Goal: Task Accomplishment & Management: Use online tool/utility

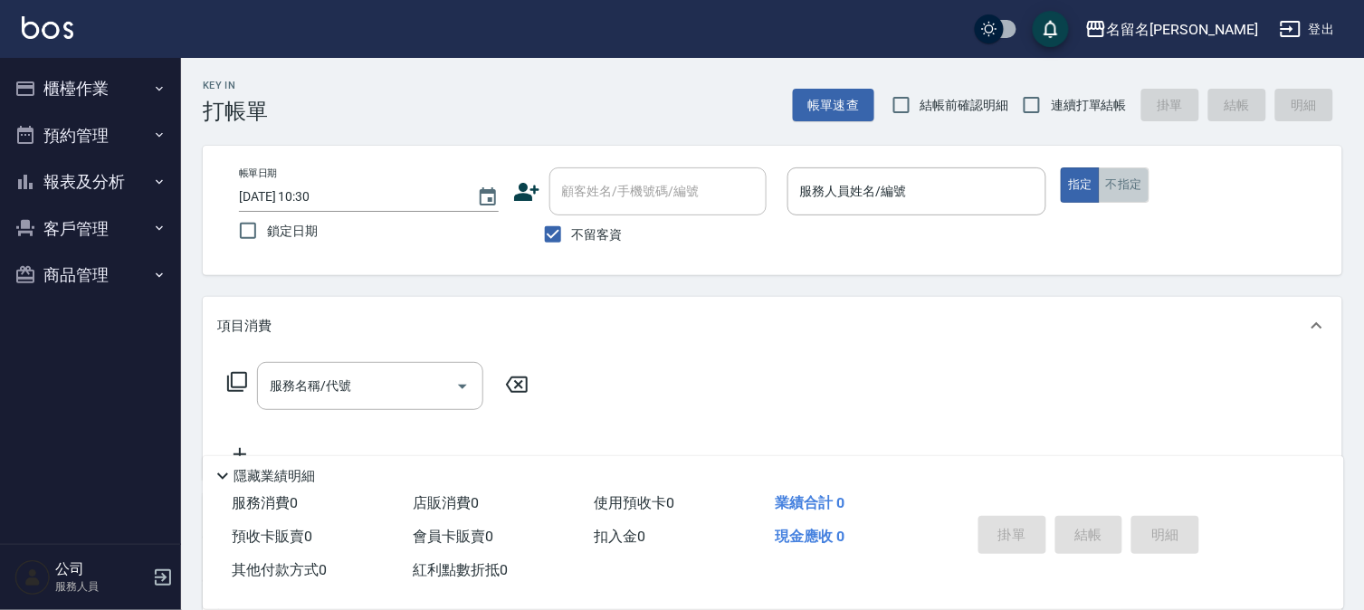
click at [1125, 175] on button "不指定" at bounding box center [1124, 184] width 51 height 35
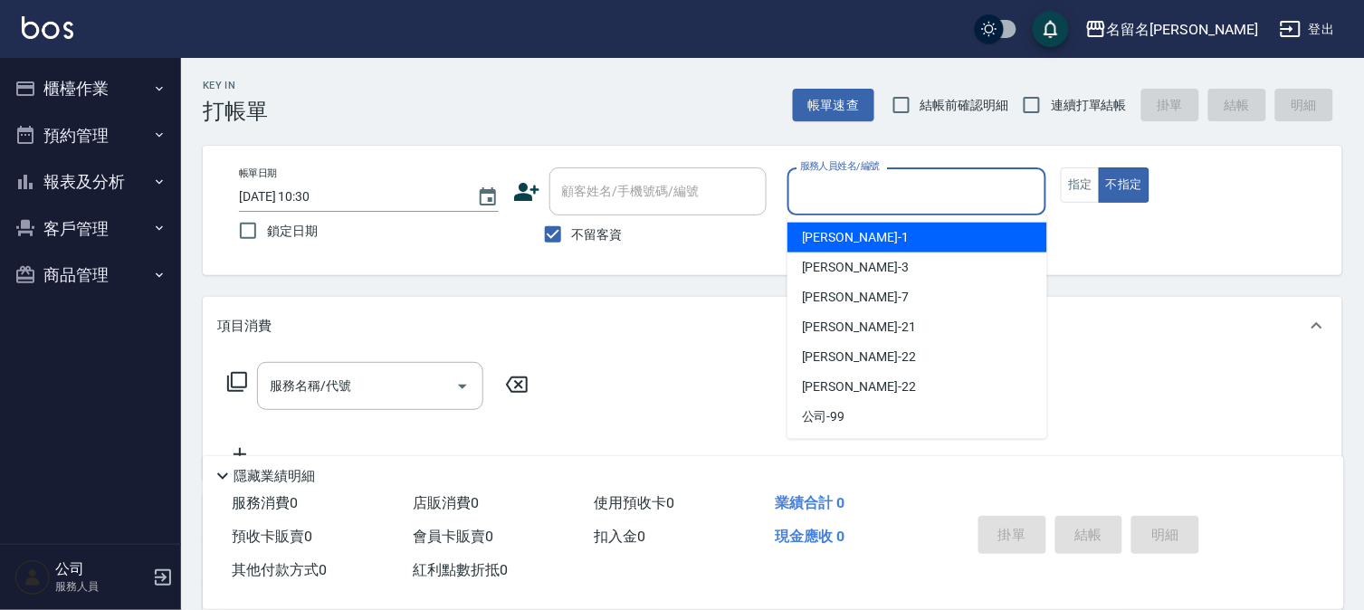
click at [1023, 191] on input "服務人員姓名/編號" at bounding box center [916, 192] width 243 height 32
type input "[PERSON_NAME]-7"
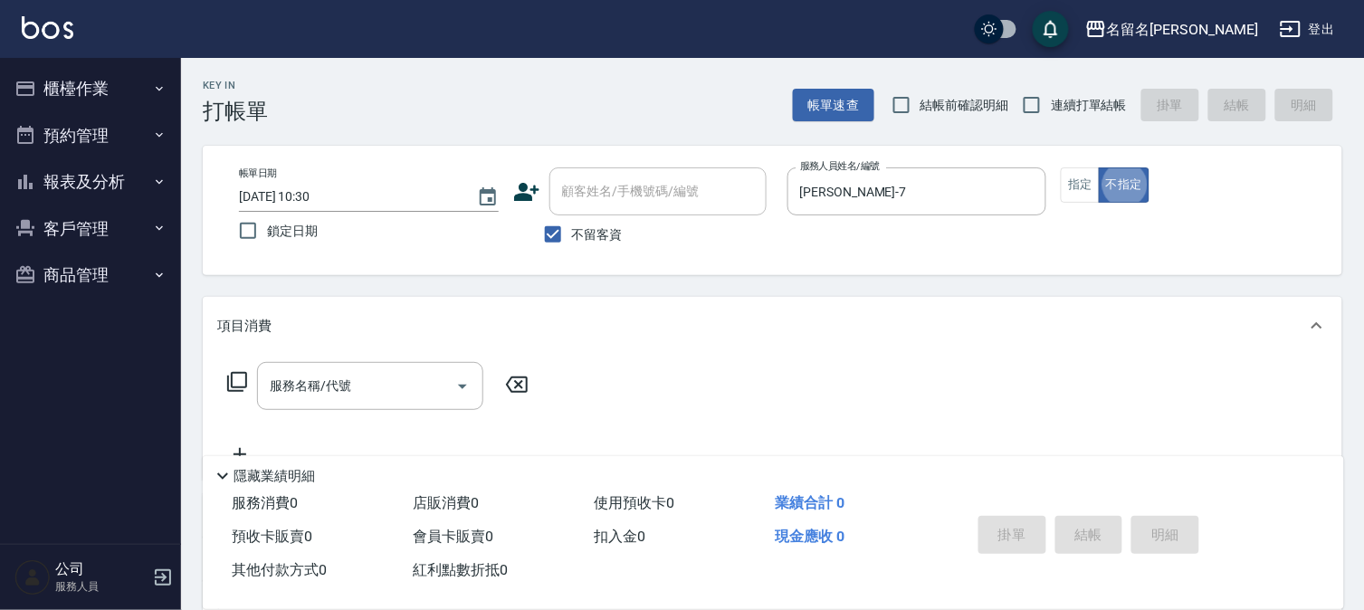
type button "false"
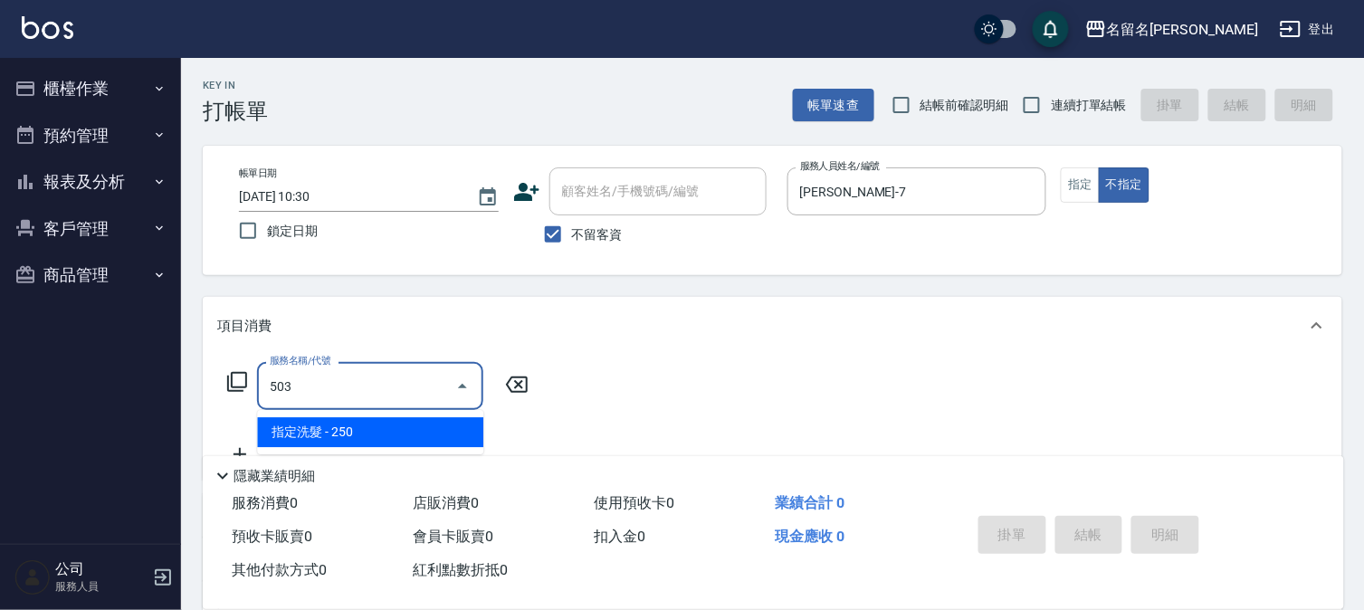
type input "指定洗髮(503)"
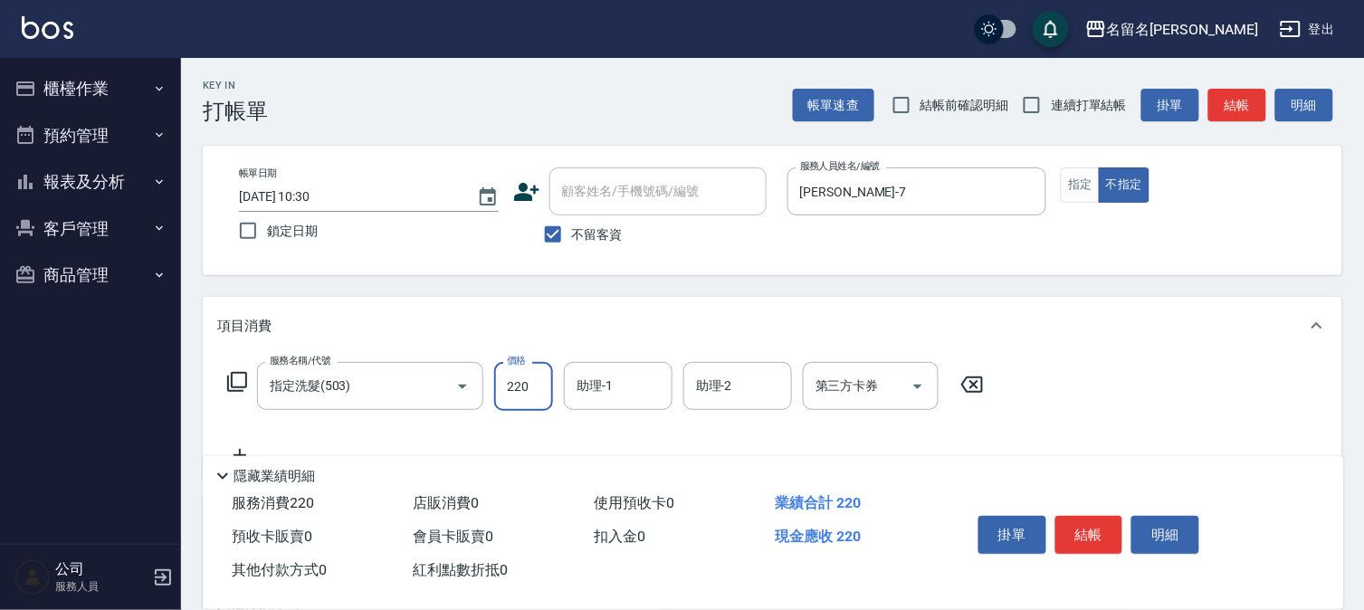
type input "220"
type input "4"
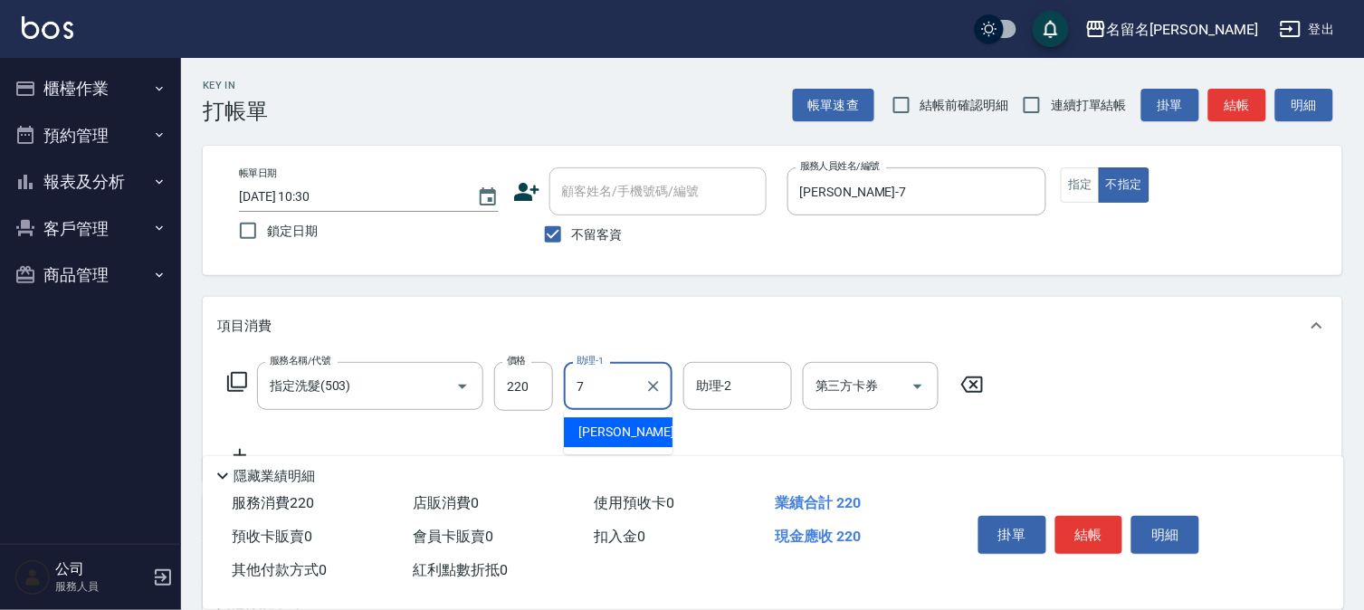
type input "[PERSON_NAME]-7"
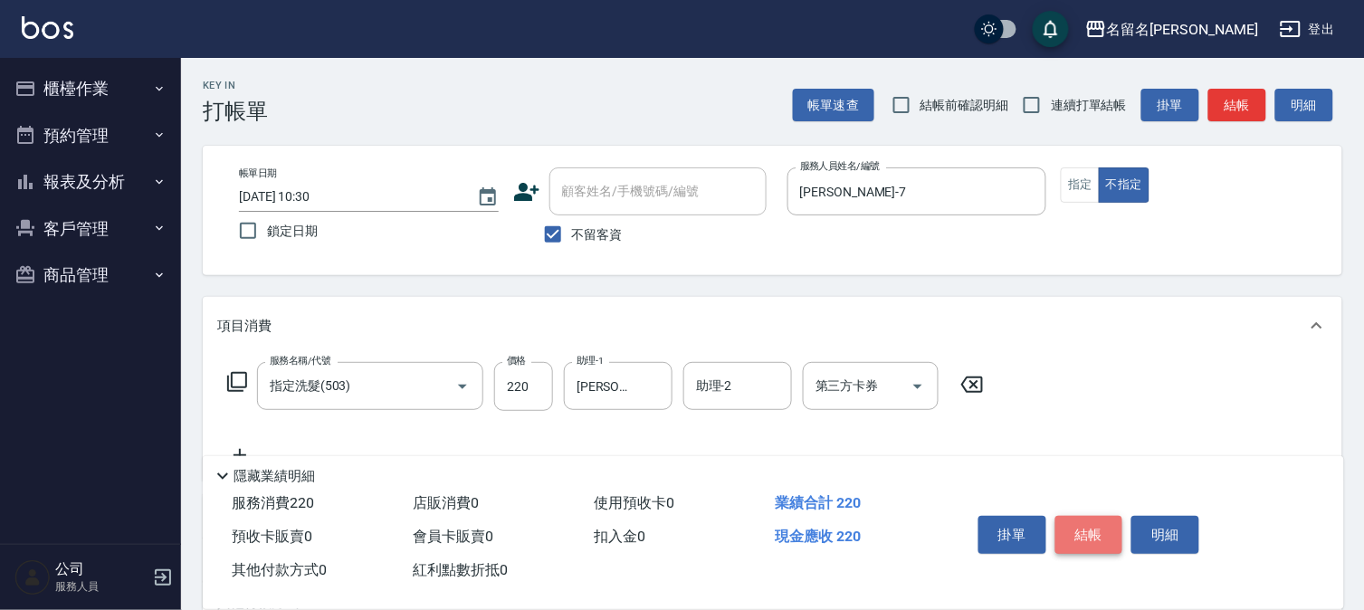
click at [1099, 518] on button "結帳" at bounding box center [1089, 535] width 68 height 38
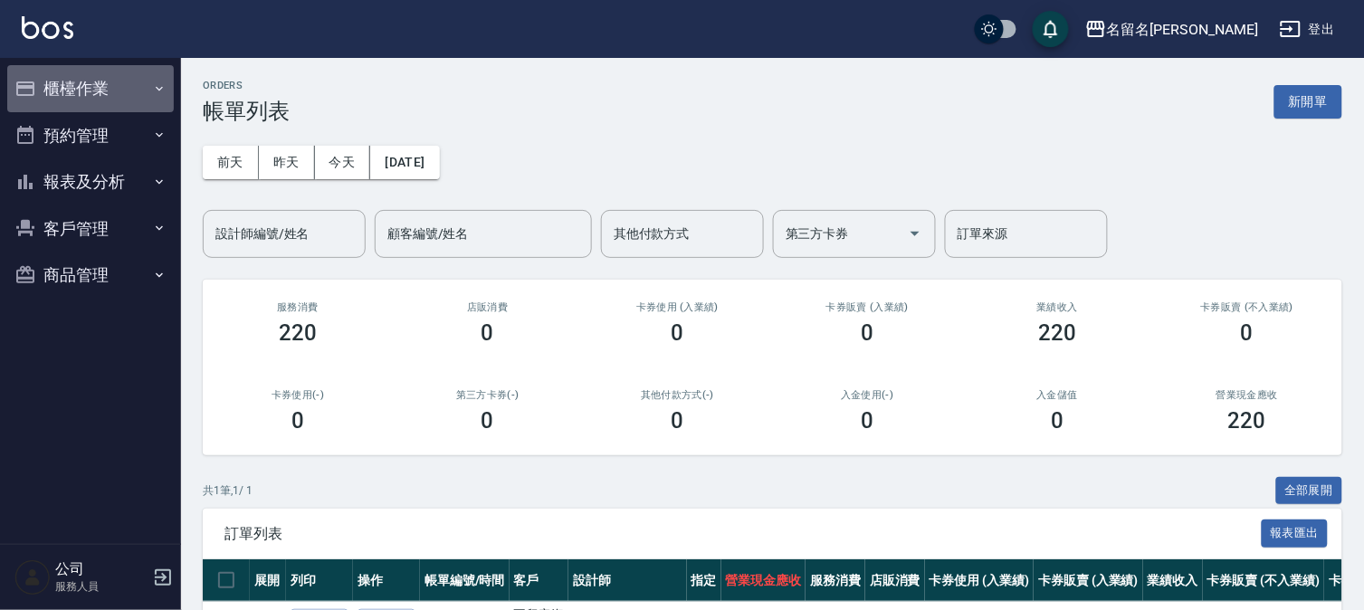
click at [109, 87] on button "櫃檯作業" at bounding box center [90, 88] width 167 height 47
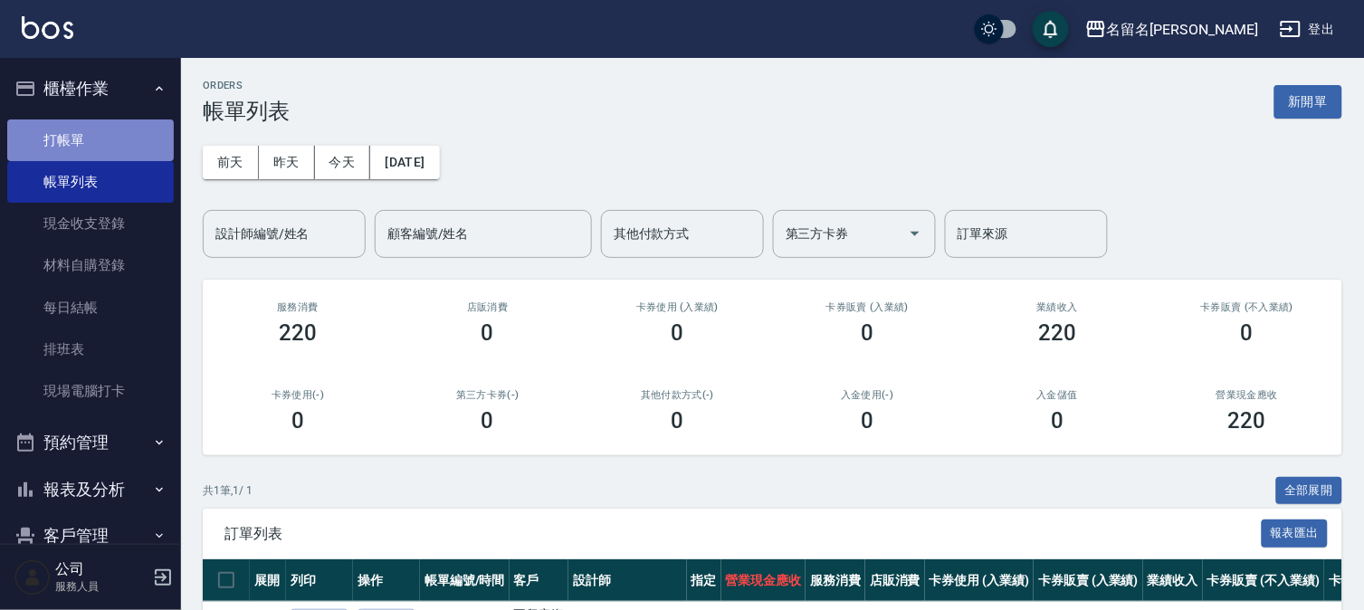
click at [97, 129] on link "打帳單" at bounding box center [90, 140] width 167 height 42
